Goal: Information Seeking & Learning: Find specific fact

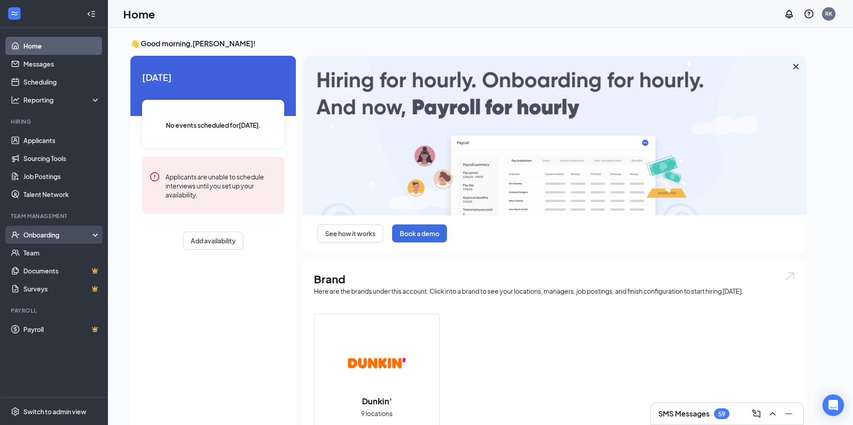
click at [51, 232] on div "Onboarding" at bounding box center [57, 234] width 69 height 9
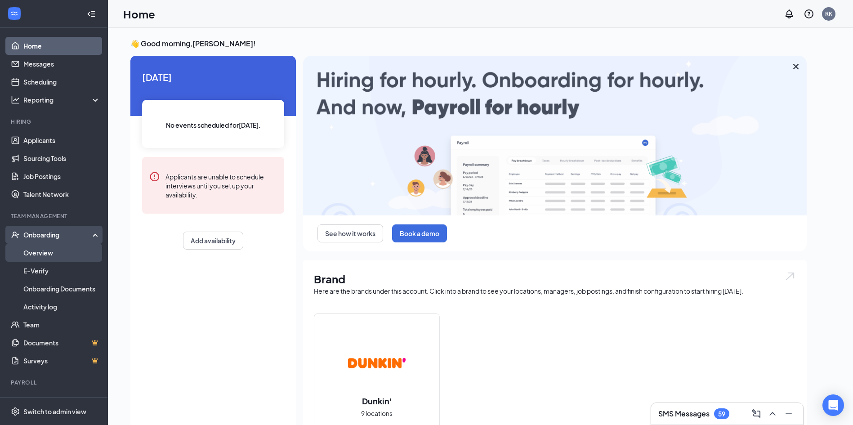
click at [40, 249] on link "Overview" at bounding box center [61, 253] width 77 height 18
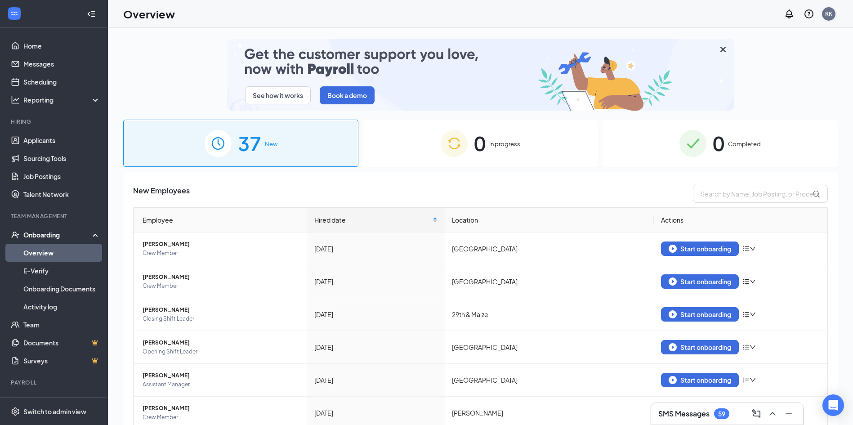
click at [834, 15] on div "RK" at bounding box center [828, 13] width 13 height 13
click at [747, 137] on ul "PAK Management of [US_STATE] LLC My profile Account settings Referral Switch ac…" at bounding box center [783, 93] width 108 height 132
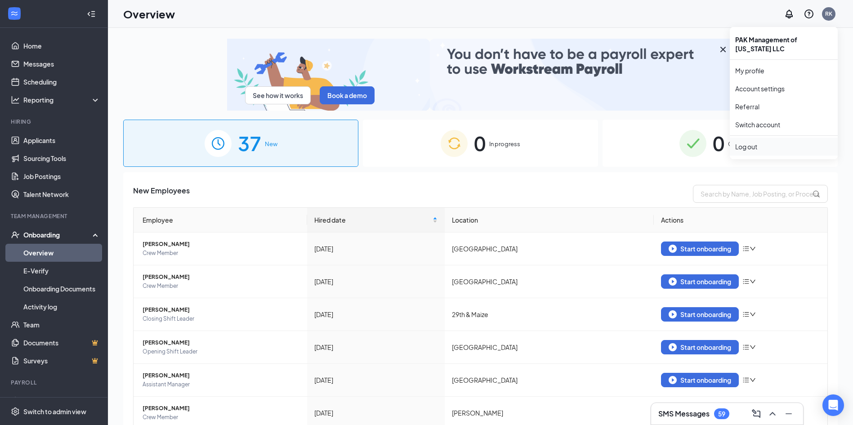
click at [759, 145] on div "Log out" at bounding box center [783, 146] width 97 height 9
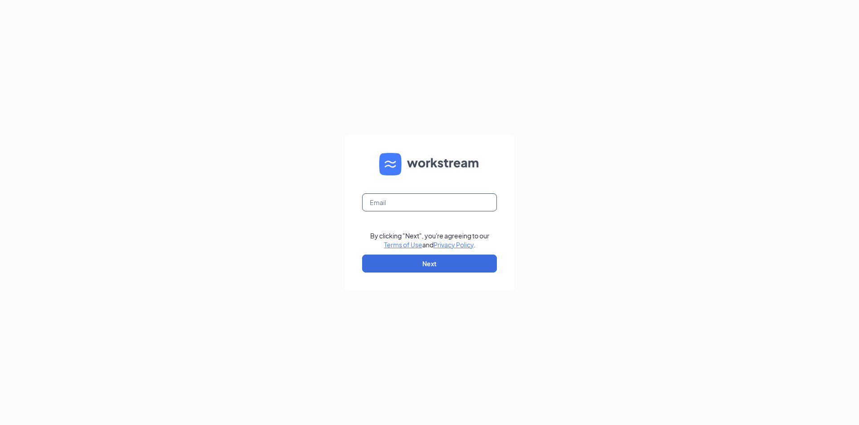
click at [473, 198] on input "text" at bounding box center [429, 202] width 135 height 18
type input "admin@anjudonuts.com"
click at [433, 264] on button "Next" at bounding box center [429, 263] width 135 height 18
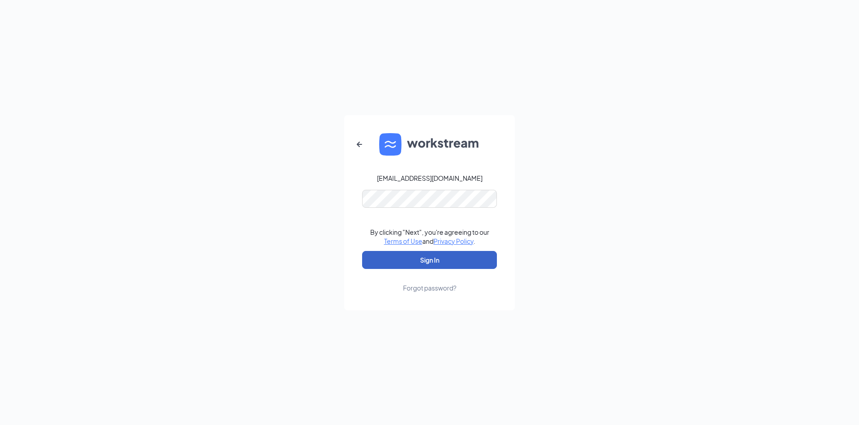
click at [417, 253] on button "Sign In" at bounding box center [429, 260] width 135 height 18
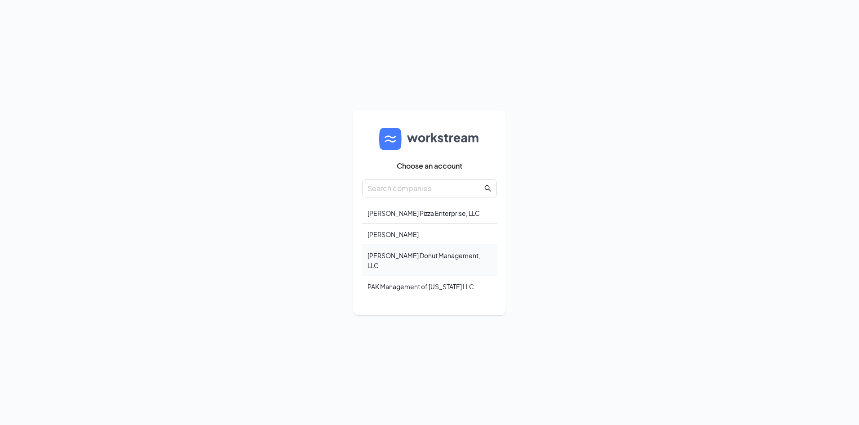
click at [433, 263] on div "Vyom Donut Management, LLC" at bounding box center [429, 260] width 135 height 31
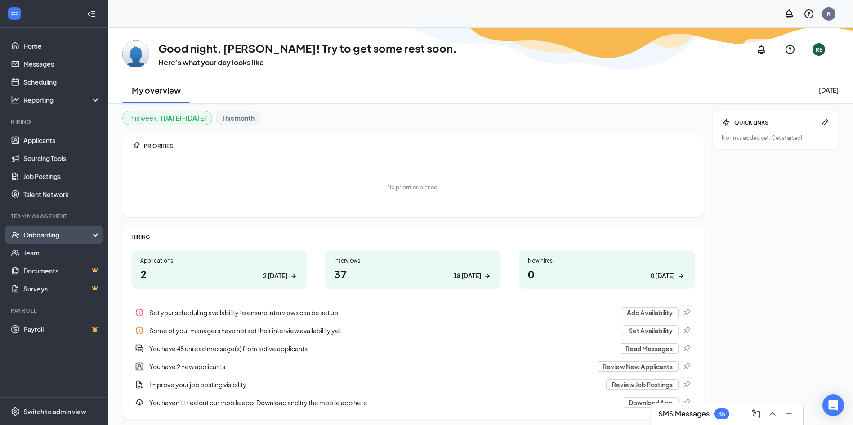
click at [56, 242] on div "Onboarding" at bounding box center [54, 235] width 108 height 18
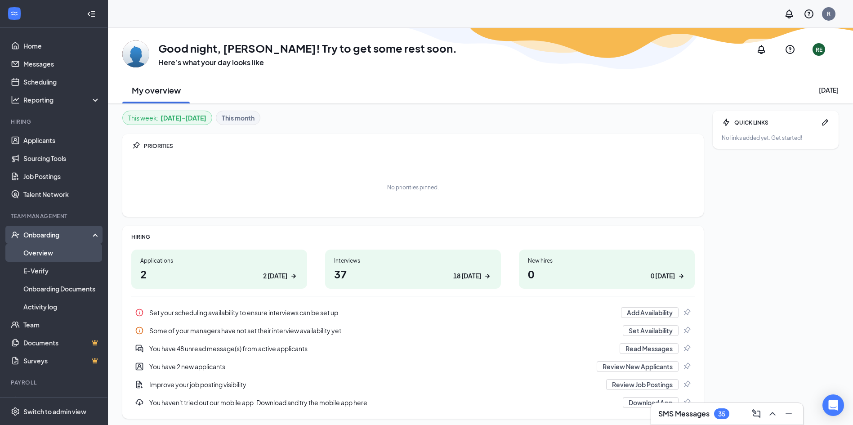
click at [31, 252] on link "Overview" at bounding box center [61, 253] width 77 height 18
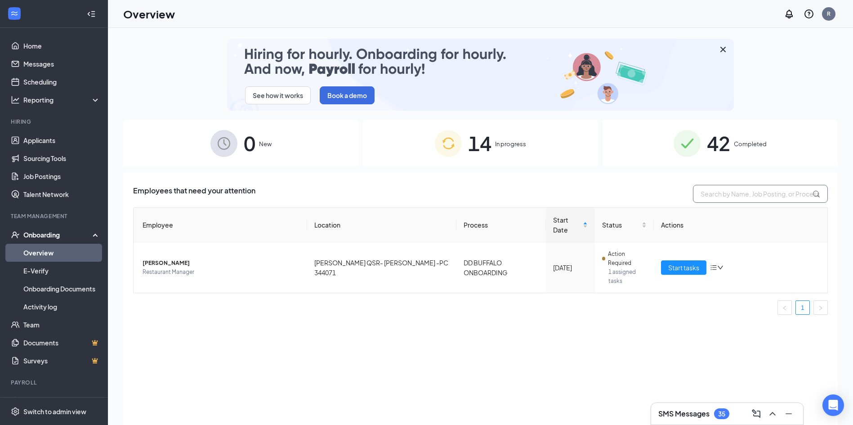
click at [779, 198] on input "text" at bounding box center [760, 194] width 135 height 18
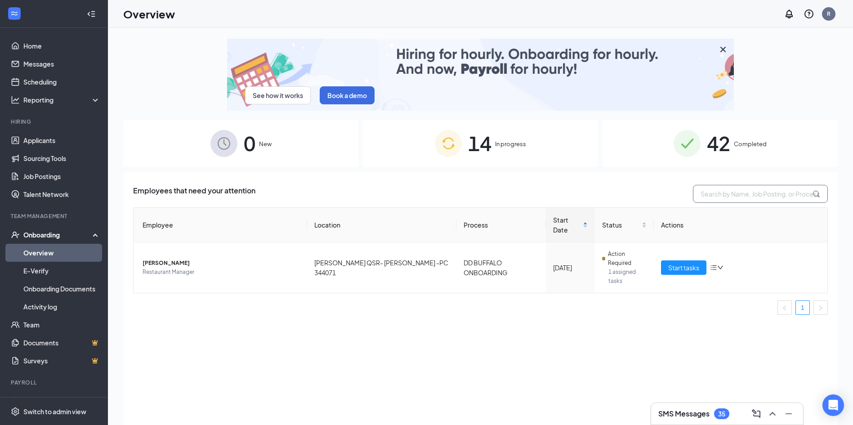
paste input "Joseph Strawder"
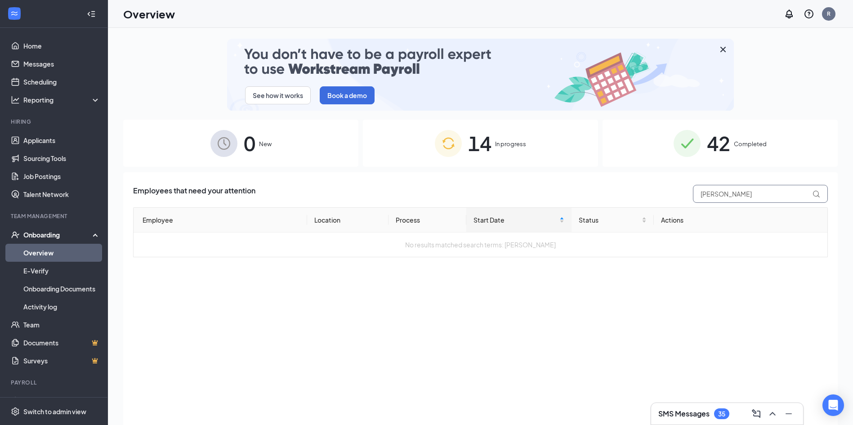
type input "Joseph"
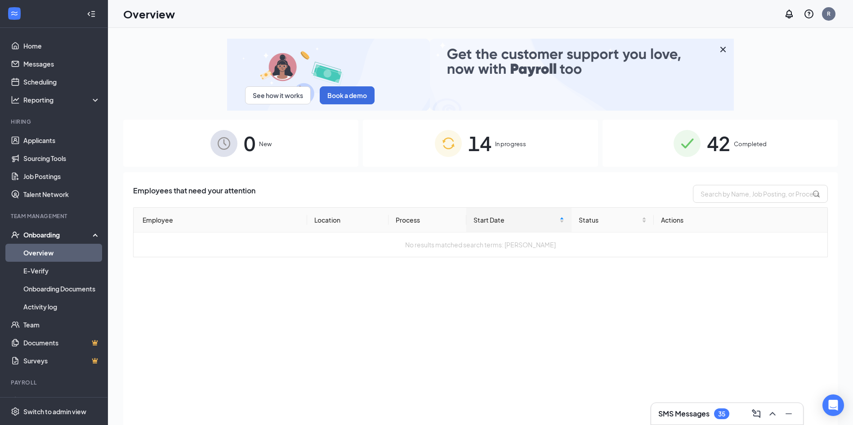
click at [536, 152] on div "14 In progress" at bounding box center [480, 143] width 235 height 47
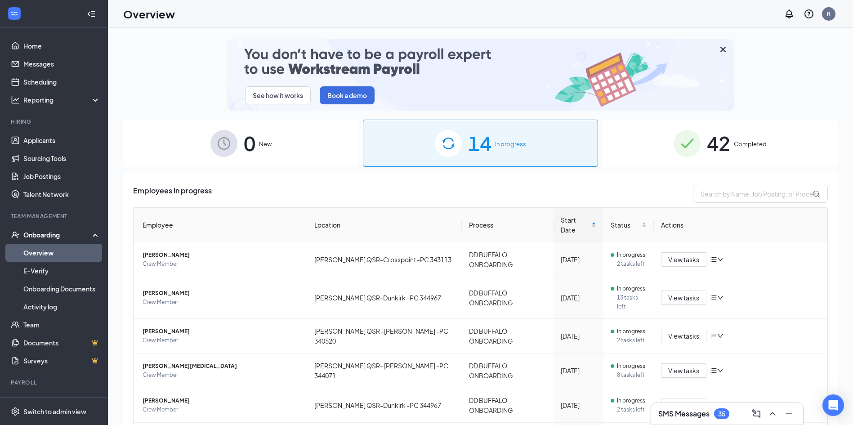
click at [751, 183] on div "Employees in progress Employee Location Process Start Date Status Actions Navaj…" at bounding box center [480, 410] width 714 height 477
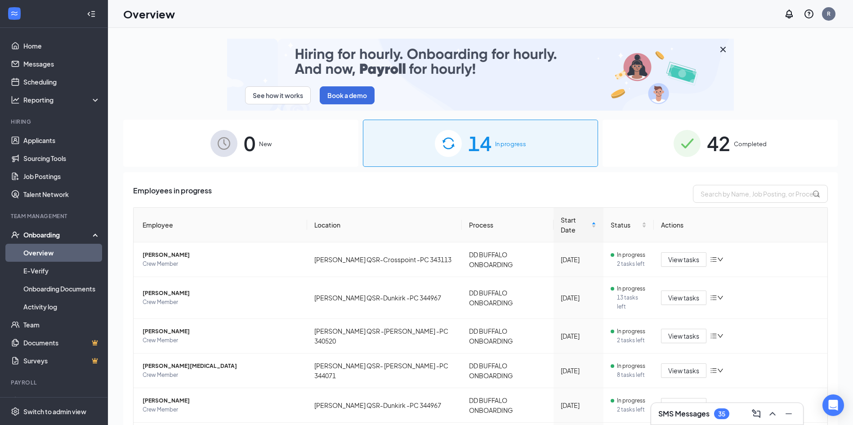
click at [752, 204] on div "Employees in progress Employee Location Process Start Date Status Actions Navaj…" at bounding box center [480, 405] width 694 height 440
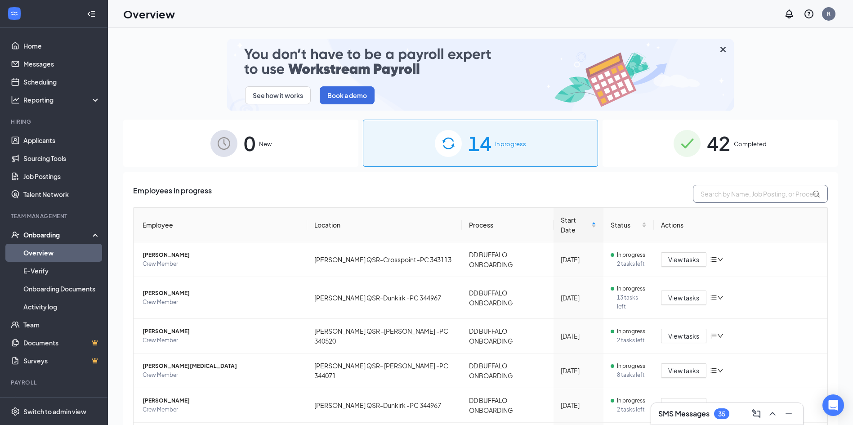
click at [762, 195] on input "text" at bounding box center [760, 194] width 135 height 18
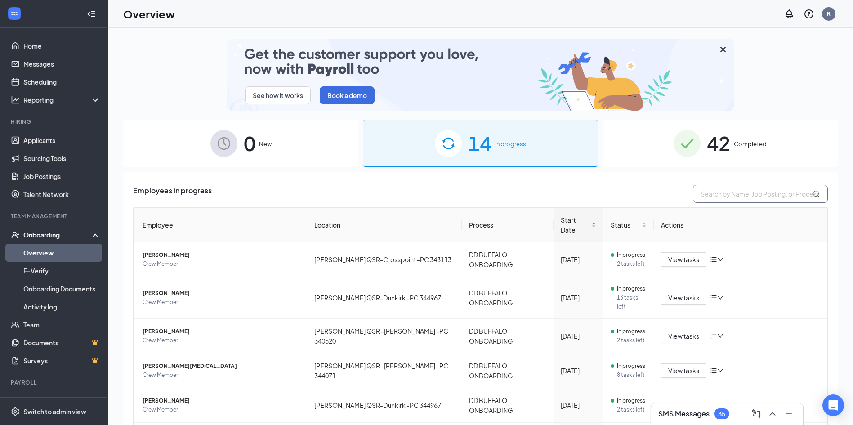
paste input "Joseph"
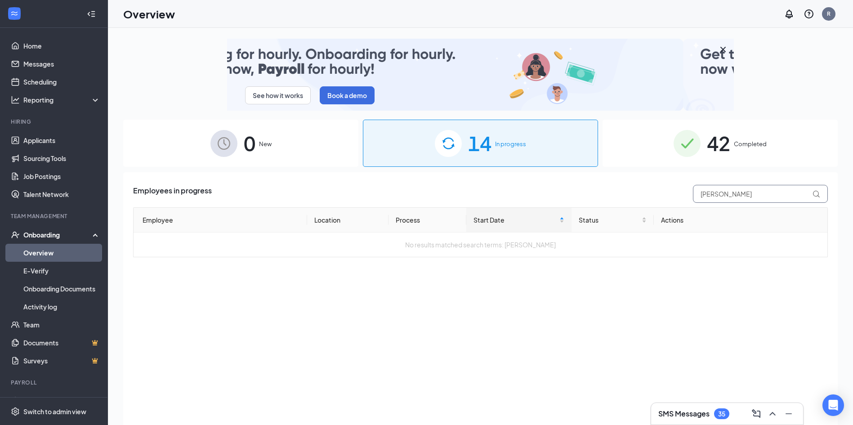
type input "Joseph"
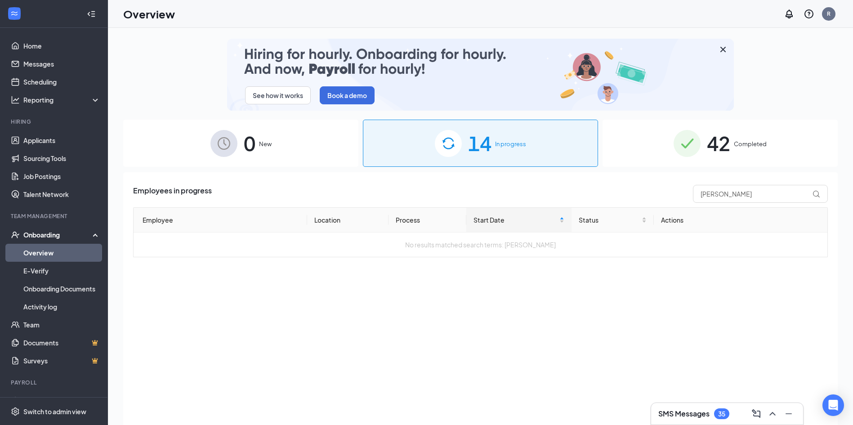
click at [739, 142] on span "Completed" at bounding box center [750, 143] width 33 height 9
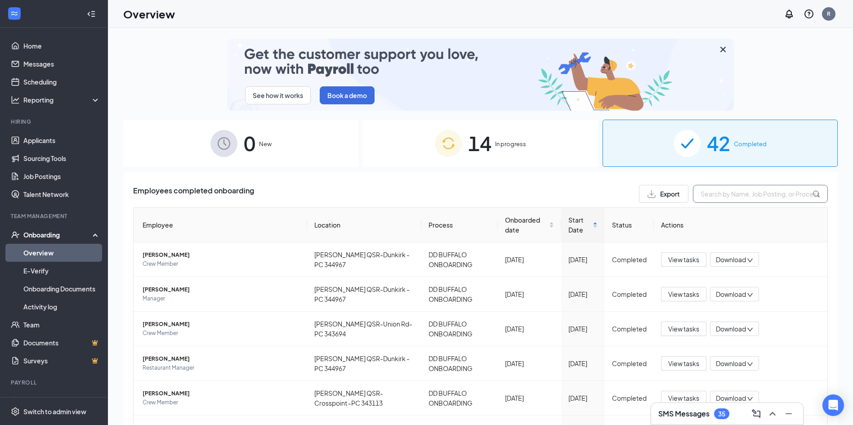
click at [734, 187] on input "text" at bounding box center [760, 194] width 135 height 18
paste input "Joseph"
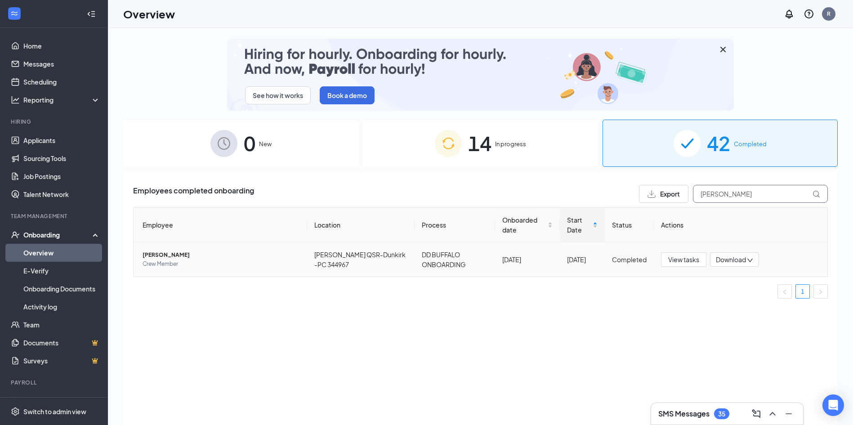
type input "Joseph"
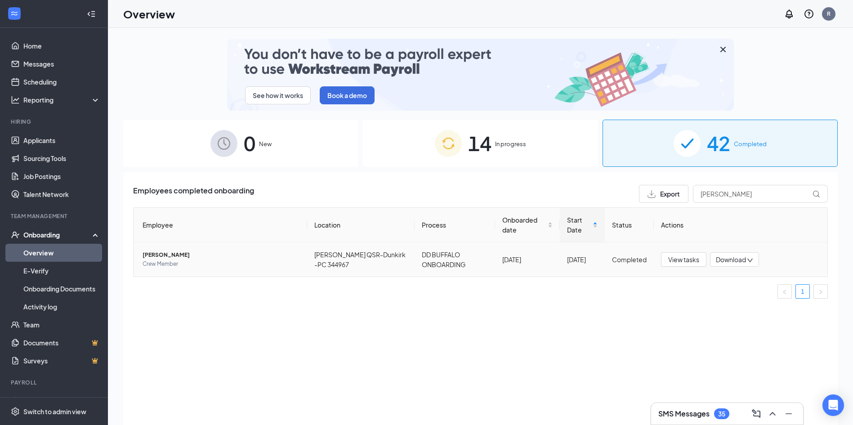
click at [164, 254] on span "Joseph M Strawder" at bounding box center [220, 254] width 157 height 9
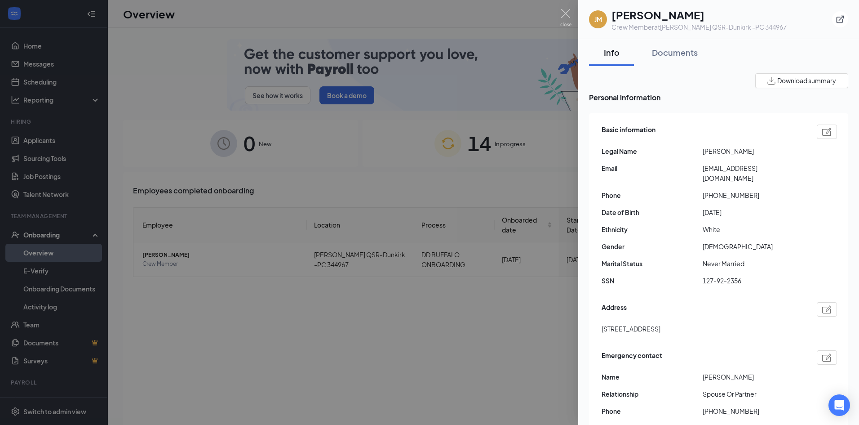
drag, startPoint x: 717, startPoint y: 150, endPoint x: 793, endPoint y: 151, distance: 76.4
click at [793, 151] on span "Joseph M Strawder" at bounding box center [753, 151] width 101 height 10
click at [773, 149] on span "Joseph M Strawder" at bounding box center [753, 151] width 101 height 10
drag, startPoint x: 765, startPoint y: 149, endPoint x: 702, endPoint y: 152, distance: 62.1
click at [702, 152] on div "Legal Name Joseph M Strawder" at bounding box center [720, 151] width 236 height 10
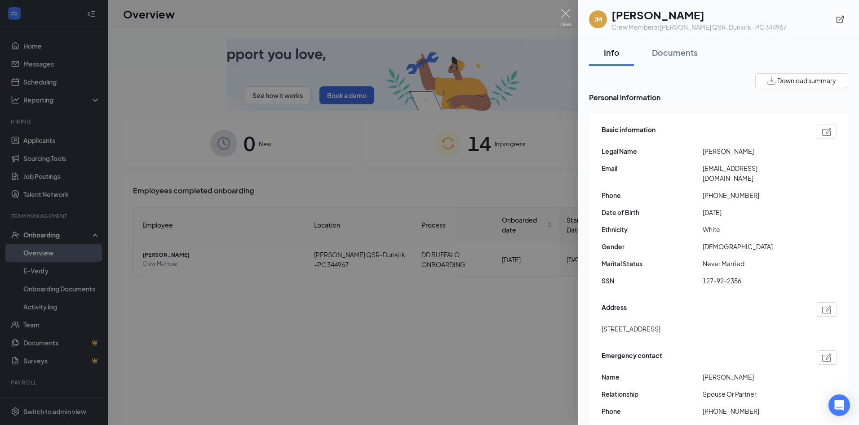
copy div "Joseph M Strawder"
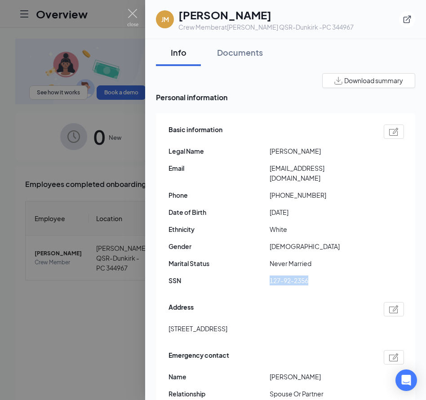
drag, startPoint x: 266, startPoint y: 272, endPoint x: 334, endPoint y: 272, distance: 68.8
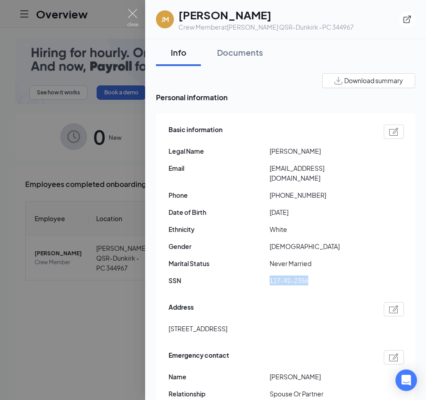
click at [334, 276] on div "SSN 127-92-2356" at bounding box center [287, 281] width 236 height 10
copy div "127-92-2356"
